Goal: Check status: Check status

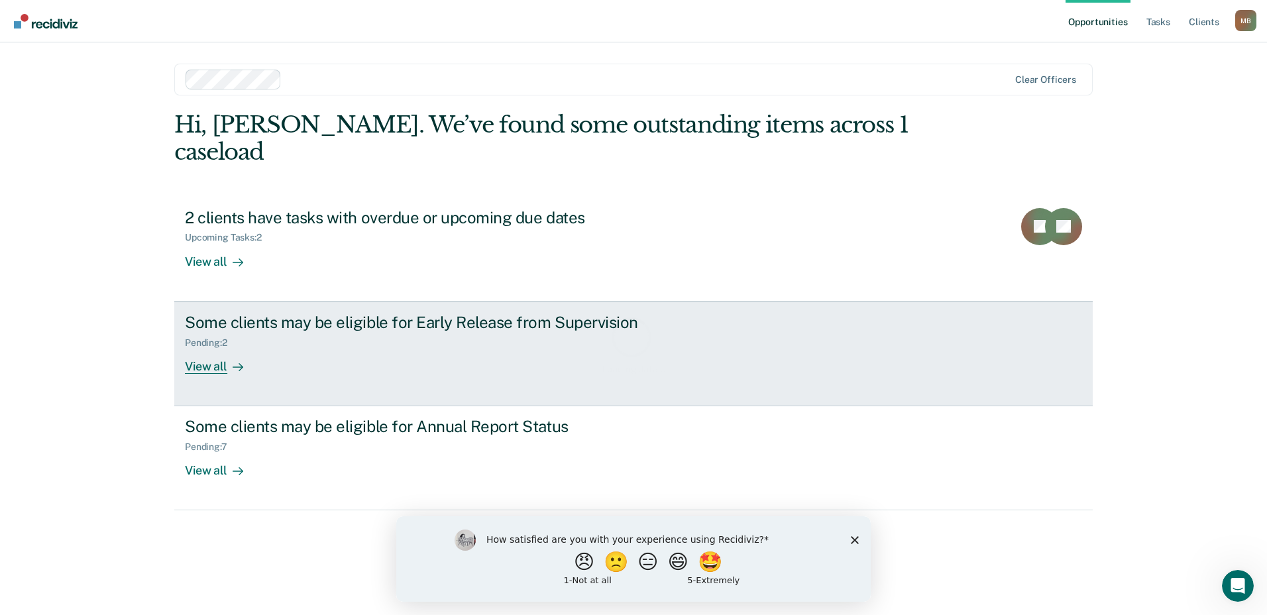
click at [202, 338] on div "Loading data..." at bounding box center [634, 344] width 876 height 61
click at [278, 332] on div "Pending : 2" at bounding box center [417, 340] width 465 height 17
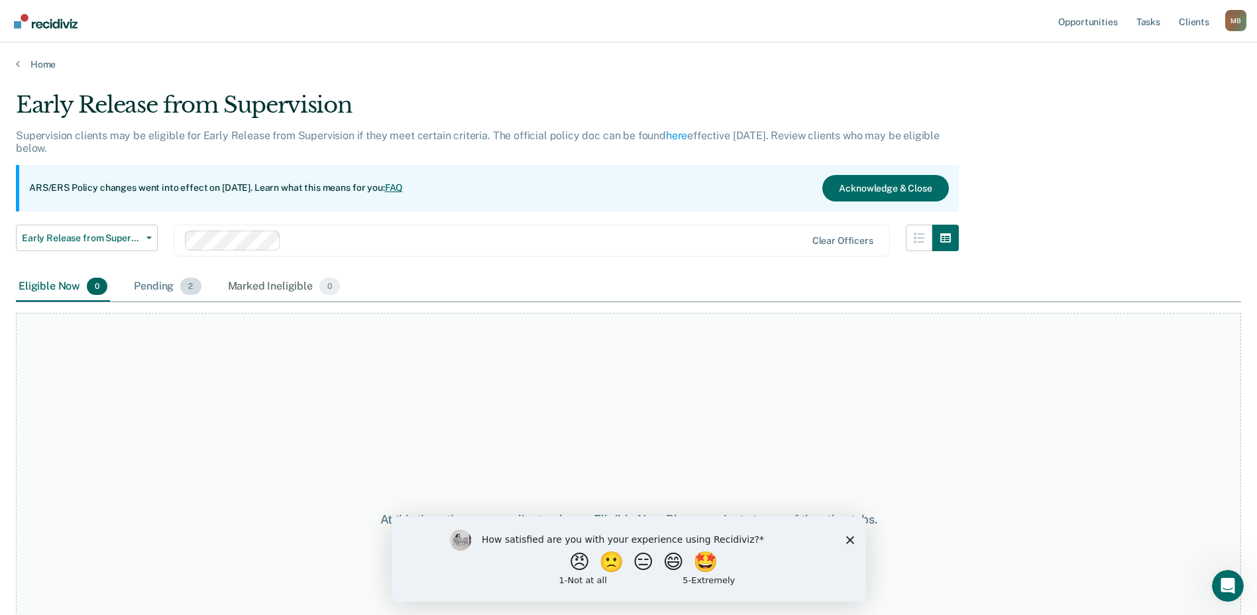
click at [148, 285] on div "Pending 2" at bounding box center [167, 286] width 72 height 29
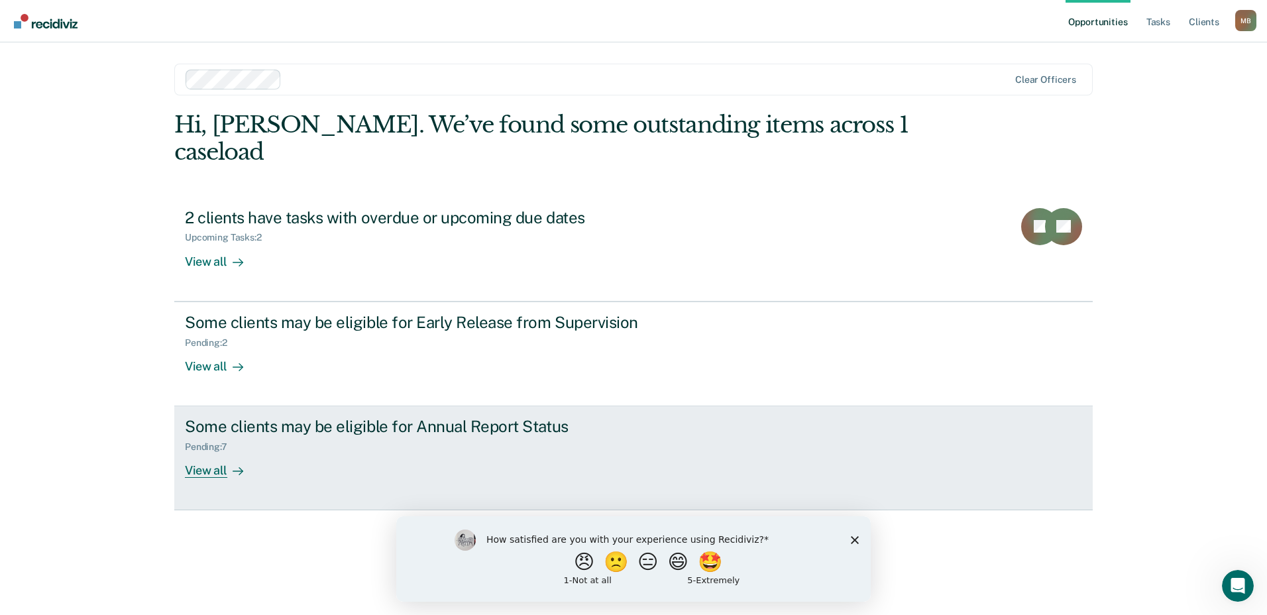
click at [211, 453] on div "View all" at bounding box center [222, 466] width 74 height 26
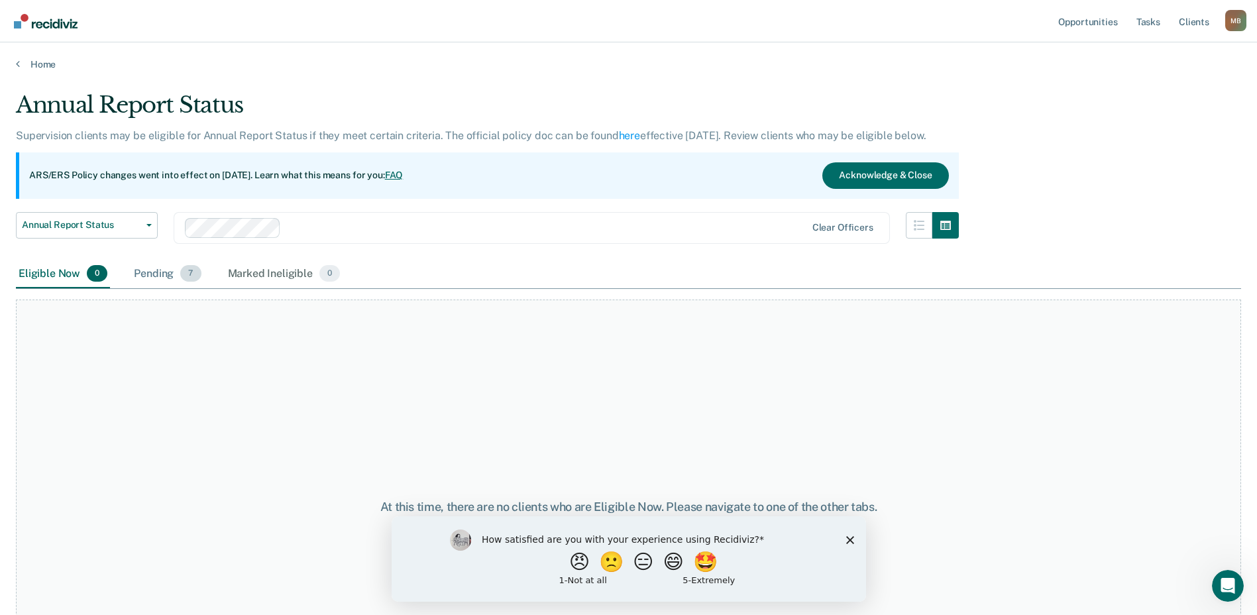
click at [162, 276] on div "Pending 7" at bounding box center [167, 274] width 72 height 29
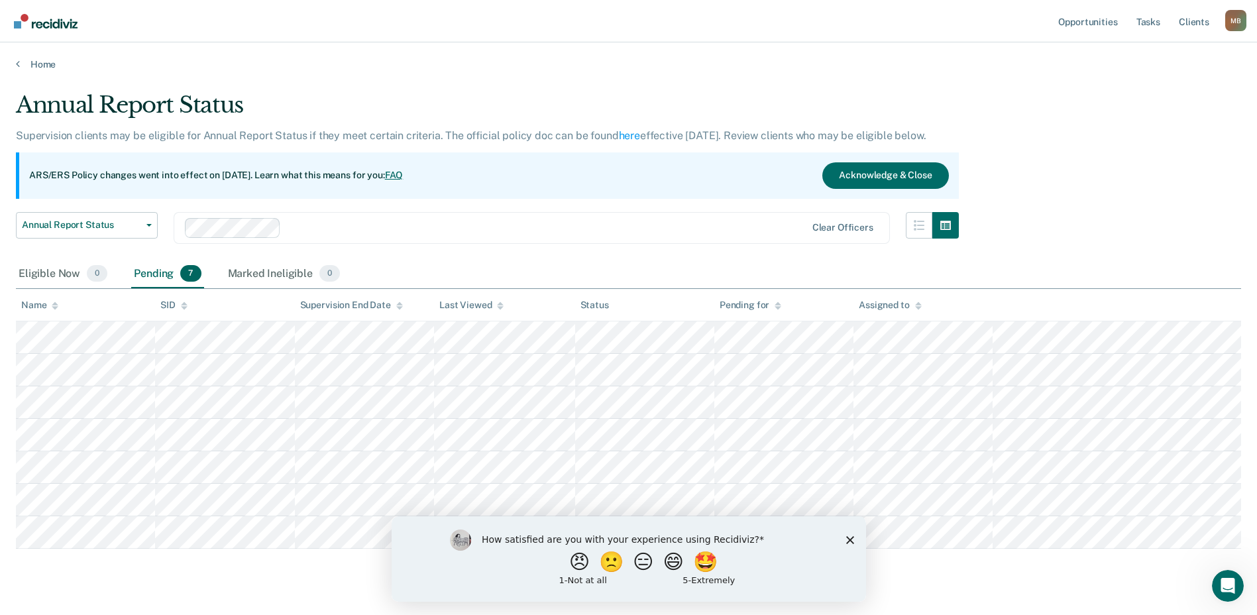
click at [852, 540] on icon "Close survey" at bounding box center [850, 540] width 8 height 8
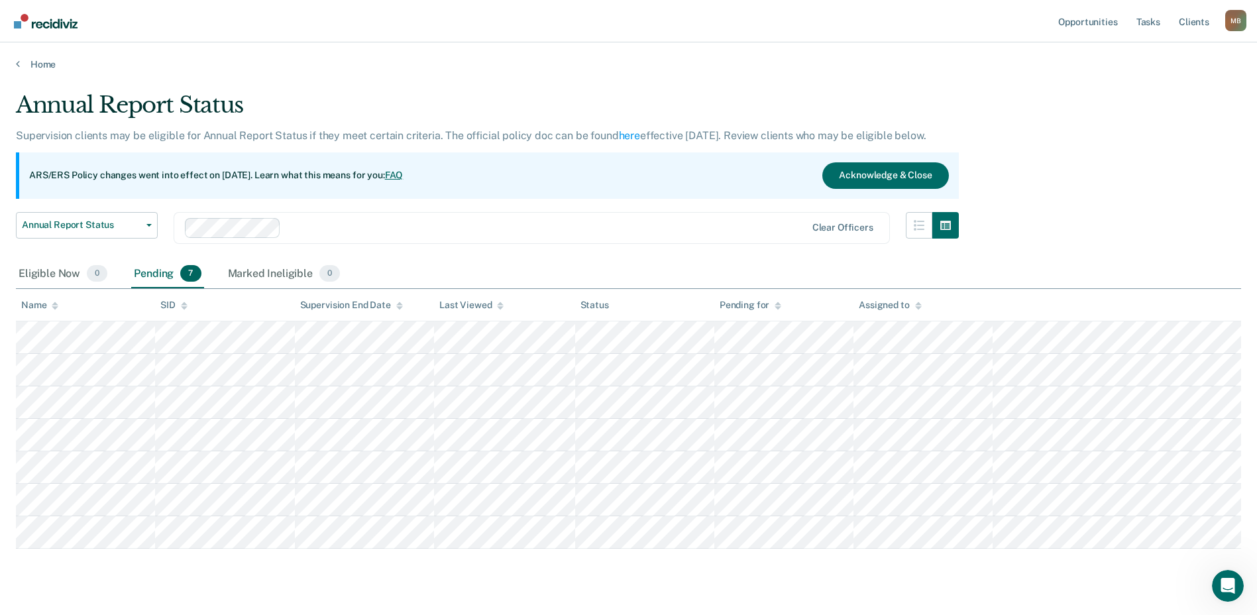
click at [55, 25] on img "Go to Recidiviz Home" at bounding box center [46, 21] width 64 height 15
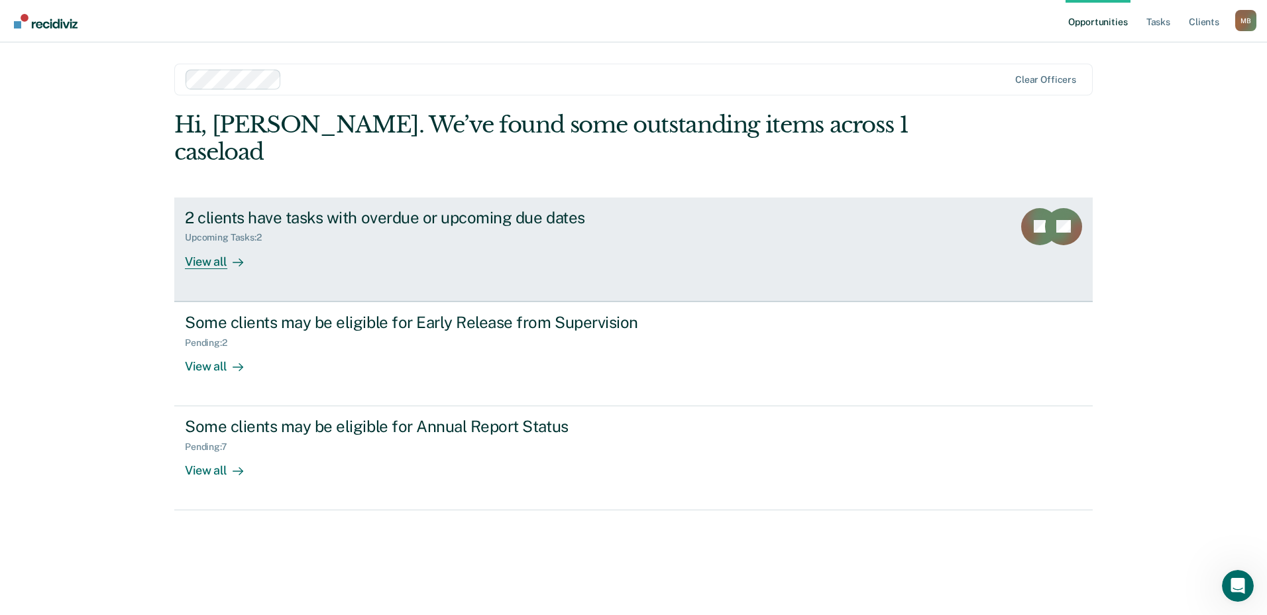
click at [196, 243] on div "View all" at bounding box center [222, 256] width 74 height 26
